Goal: Task Accomplishment & Management: Manage account settings

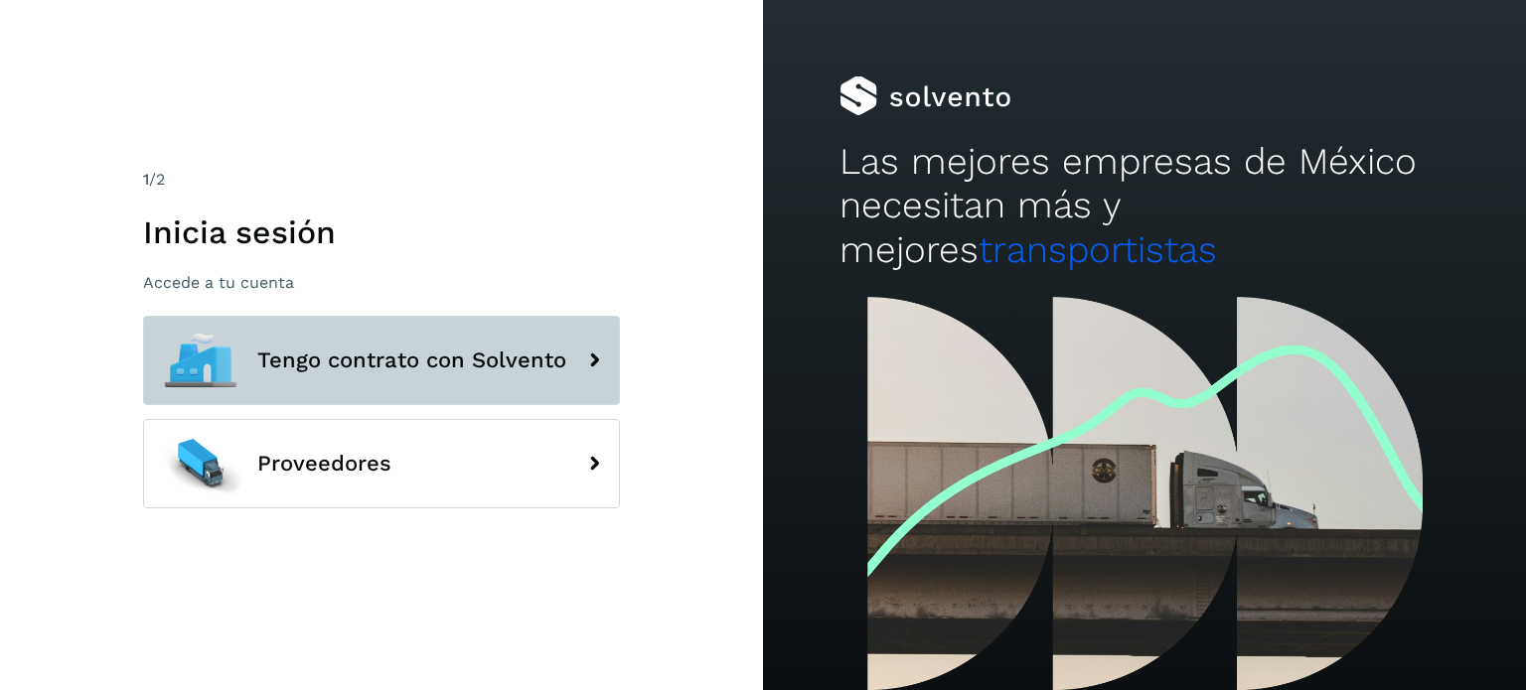
click at [443, 365] on span "Tengo contrato con Solvento" at bounding box center [411, 361] width 309 height 24
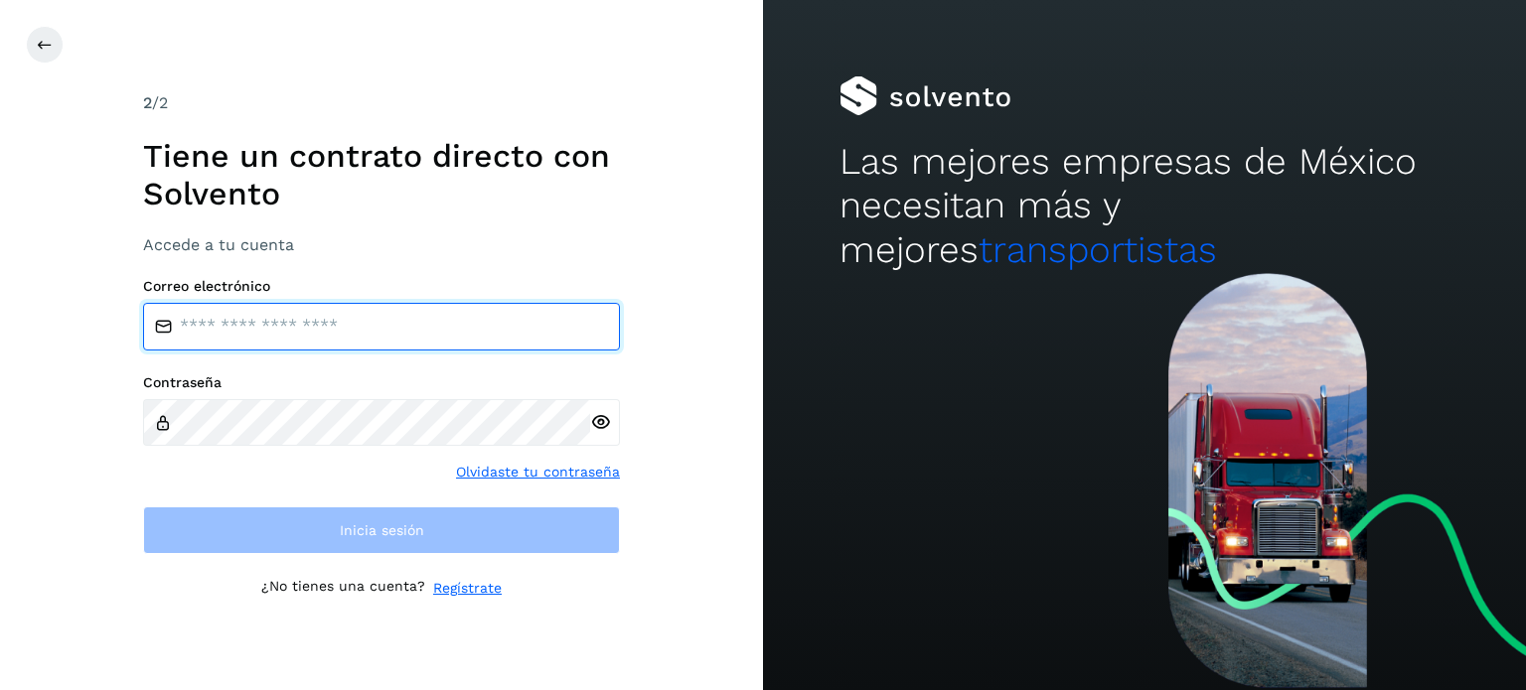
click at [362, 313] on input "email" at bounding box center [381, 327] width 477 height 48
type input "**********"
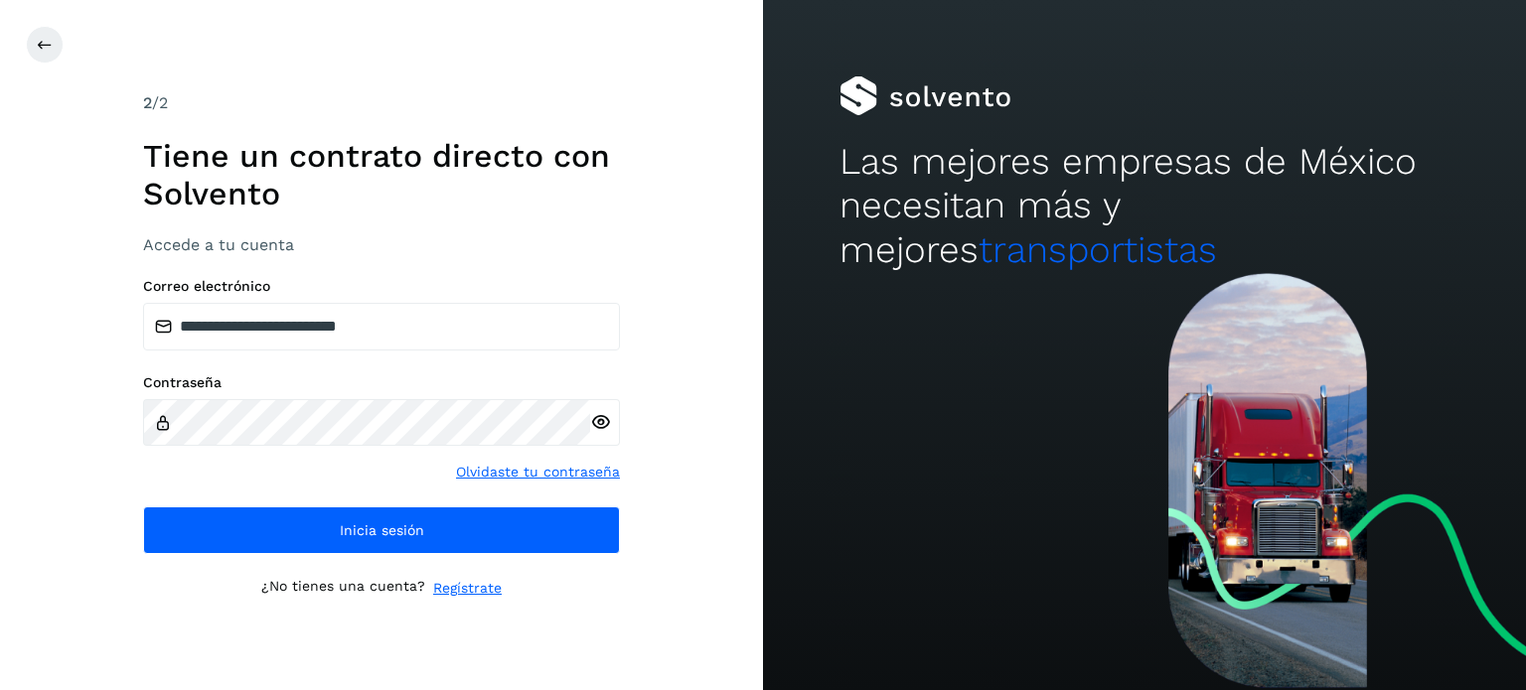
click at [597, 423] on icon at bounding box center [600, 422] width 21 height 21
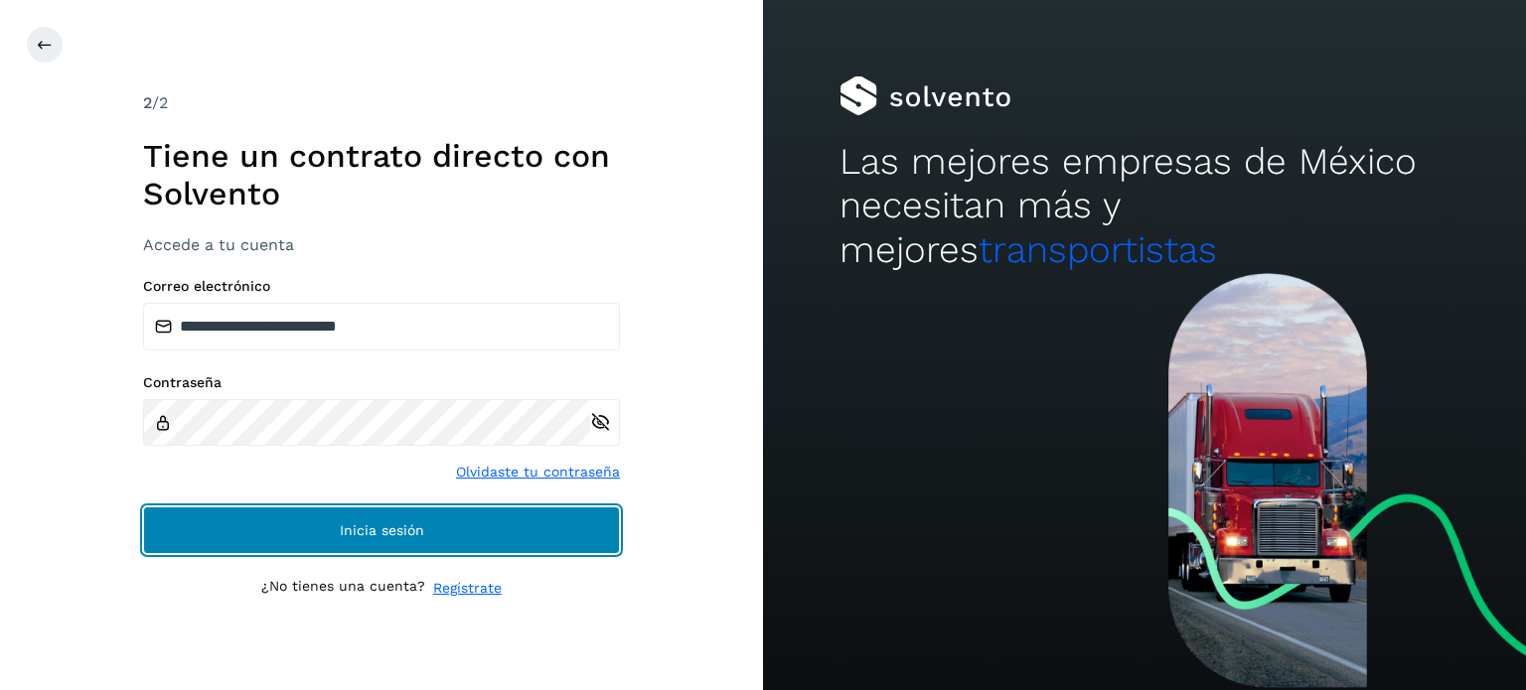
click at [366, 523] on span "Inicia sesión" at bounding box center [382, 530] width 84 height 14
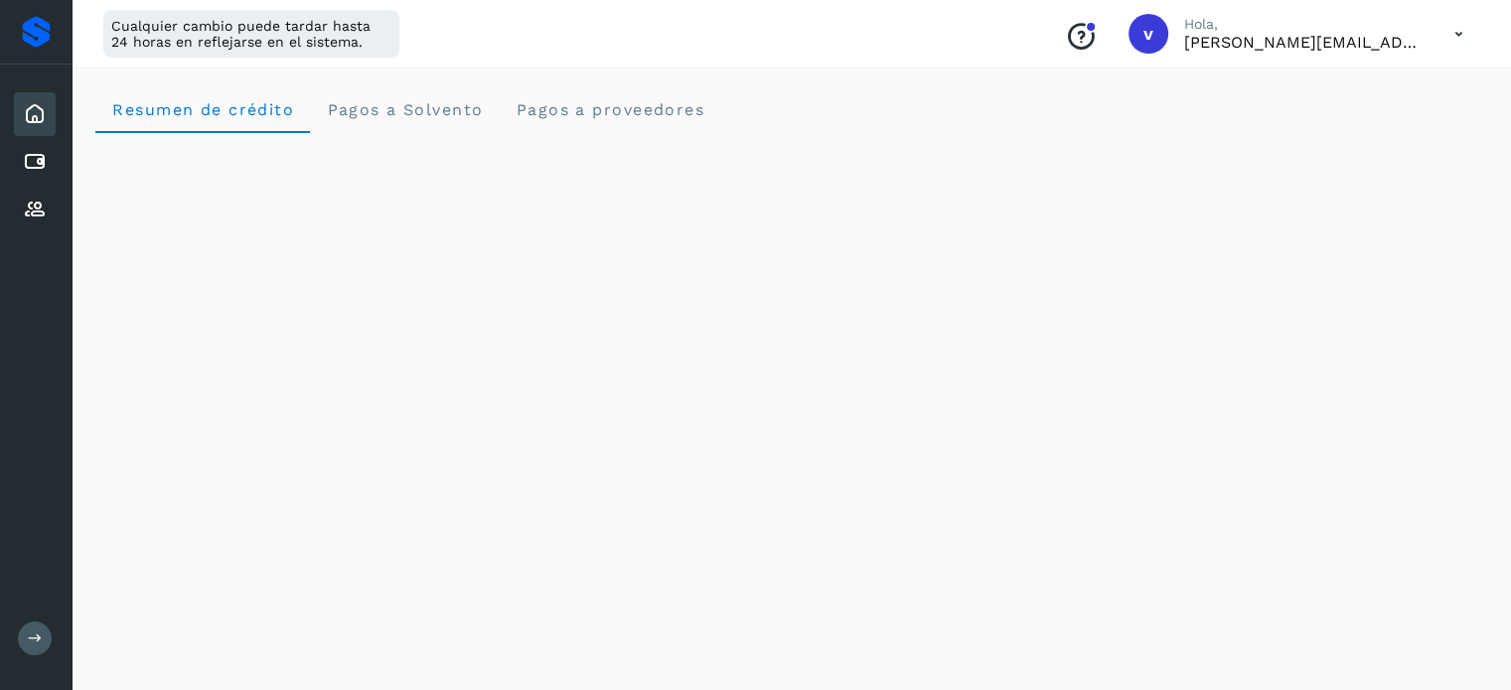
click at [1446, 32] on icon at bounding box center [1458, 34] width 41 height 41
click at [1379, 135] on div "Cerrar sesión" at bounding box center [1360, 128] width 236 height 38
